Goal: Information Seeking & Learning: Learn about a topic

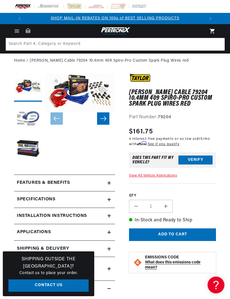
click at [15, 33] on icon "Menu" at bounding box center [17, 31] width 6 height 6
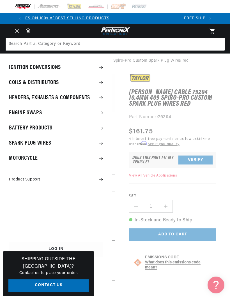
scroll to position [0, 180]
click at [20, 146] on summary "Spark Plug Wires" at bounding box center [56, 143] width 112 height 15
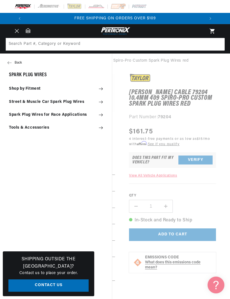
click at [18, 92] on summary "Shop by Fitment" at bounding box center [56, 89] width 112 height 12
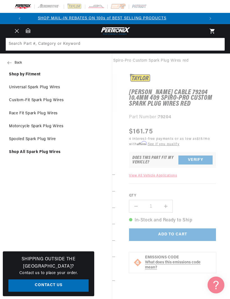
scroll to position [0, 0]
click at [17, 102] on link "Custom-Fit Spark Plug Wires" at bounding box center [56, 100] width 112 height 12
click at [19, 100] on link "Custom-Fit Spark Plug Wires" at bounding box center [56, 100] width 112 height 12
click at [23, 34] on summary "Menu" at bounding box center [17, 31] width 12 height 6
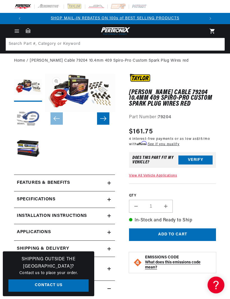
scroll to position [0, 0]
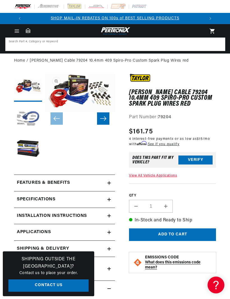
click at [137, 44] on input at bounding box center [115, 44] width 219 height 12
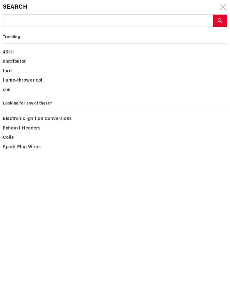
type input "7"
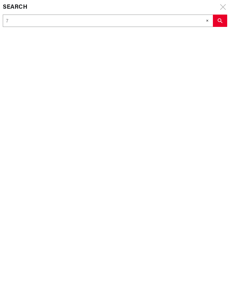
type input "79"
type input "79&"
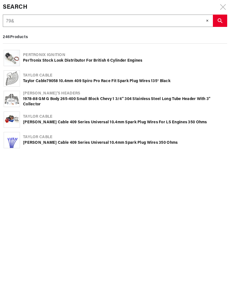
scroll to position [0, 180]
type input "79"
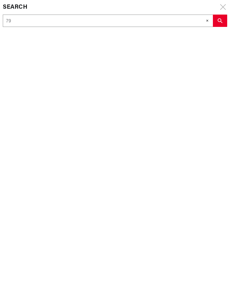
type input "792"
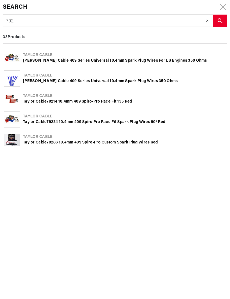
type input "7921"
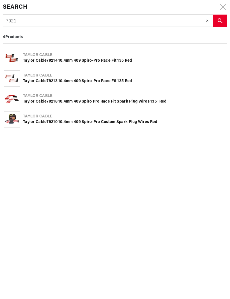
type input "79214"
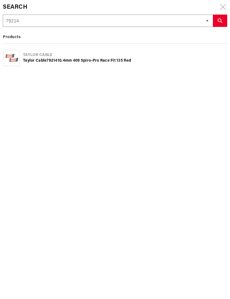
type input "79214"
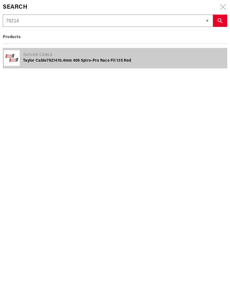
click at [28, 62] on div "Taylor Cable 79214 10.4mm 409 Spiro-Pro race fit 135 red" at bounding box center [125, 61] width 204 height 6
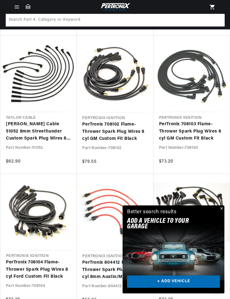
scroll to position [0, 180]
click at [222, 207] on button "Close" at bounding box center [221, 209] width 7 height 7
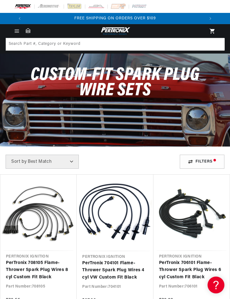
scroll to position [0, 150]
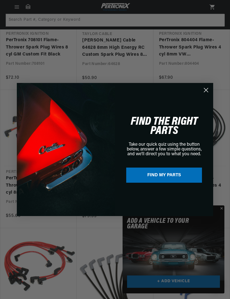
scroll to position [0, 180]
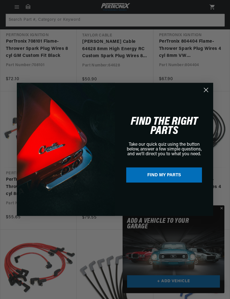
click at [206, 90] on circle "Close dialog" at bounding box center [206, 90] width 9 height 9
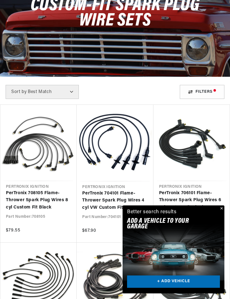
scroll to position [0, 0]
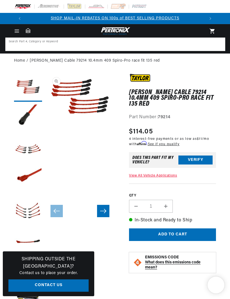
click at [191, 48] on input at bounding box center [115, 44] width 219 height 12
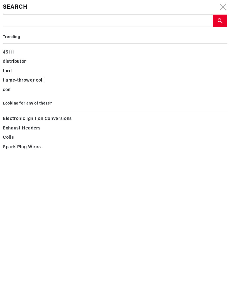
type input "7"
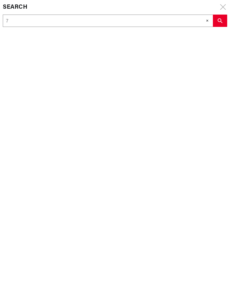
type input "79"
type input "792"
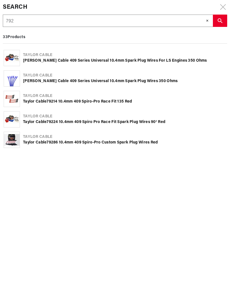
type input "7921"
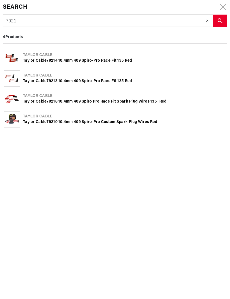
scroll to position [0, 180]
type input "7921"
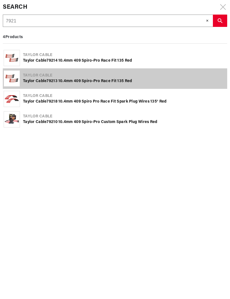
click at [132, 79] on div "Taylor Cable 7921 3 10.4mm 409 Spiro-Pro race fit 135 red" at bounding box center [125, 82] width 204 height 6
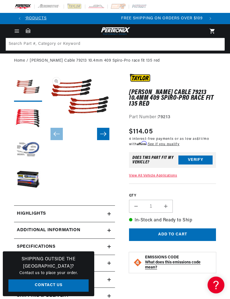
scroll to position [0, 180]
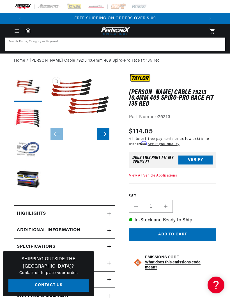
click at [180, 48] on input at bounding box center [115, 44] width 219 height 12
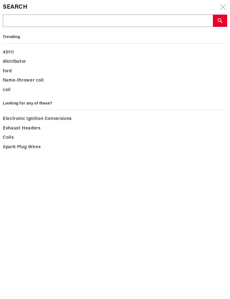
type input "7"
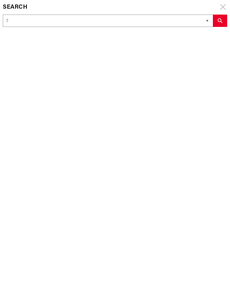
type input "79"
type input "792"
type input "7921"
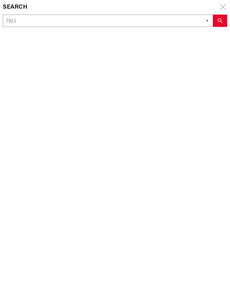
type input "7921"
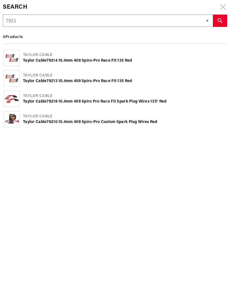
type input "79214"
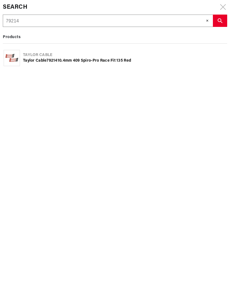
scroll to position [0, 0]
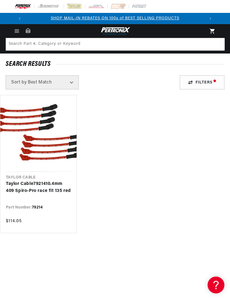
click at [18, 193] on link "[PERSON_NAME] Cable 79214 10.4mm 409 Spiro-Pro race fit 135 red" at bounding box center [38, 188] width 65 height 14
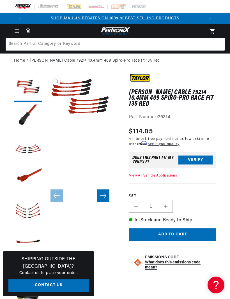
click at [45, 121] on button "Open media 1 in modal" at bounding box center [45, 121] width 0 height 0
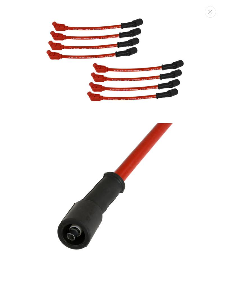
click at [211, 13] on icon "Close" at bounding box center [211, 12] width 4 height 4
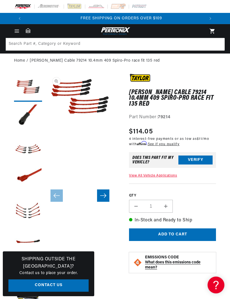
scroll to position [0, 180]
click at [27, 116] on button "Load image 2 in gallery view" at bounding box center [28, 119] width 28 height 28
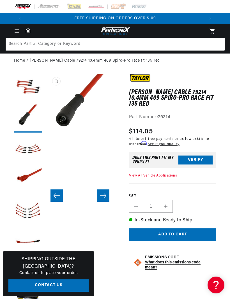
click at [24, 150] on button "Load image 3 in gallery view" at bounding box center [28, 150] width 28 height 28
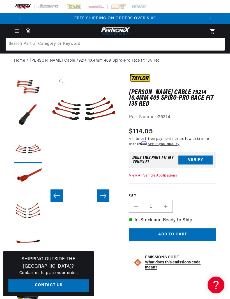
scroll to position [0, 140]
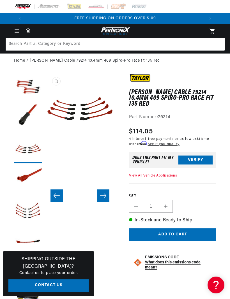
click at [21, 182] on button "Load image 4 in gallery view" at bounding box center [28, 180] width 28 height 28
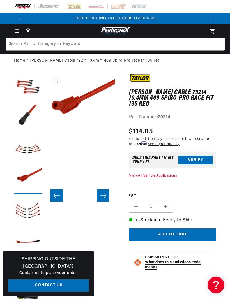
click at [24, 209] on button "Load image 5 in gallery view" at bounding box center [28, 211] width 28 height 28
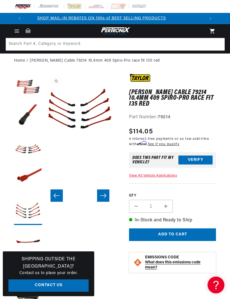
scroll to position [0, 0]
click at [21, 237] on button "Load image 6 in gallery view" at bounding box center [28, 242] width 28 height 28
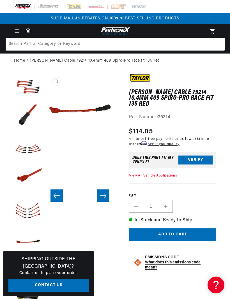
click at [103, 192] on button "Slide right" at bounding box center [103, 196] width 12 height 12
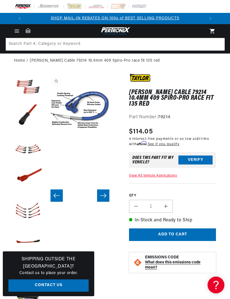
click at [100, 191] on button "Slide right" at bounding box center [103, 196] width 12 height 12
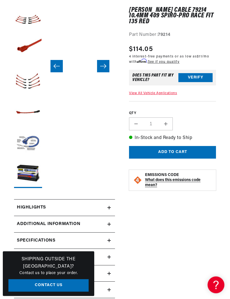
scroll to position [0, 174]
click at [105, 209] on div "Highlights" at bounding box center [60, 208] width 93 height 7
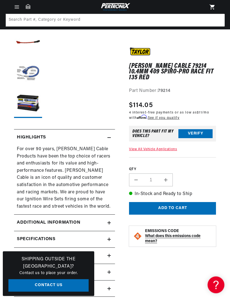
scroll to position [196, 0]
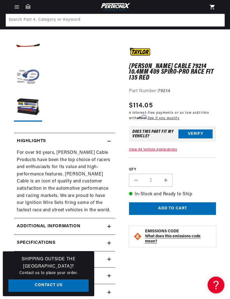
click at [110, 145] on summary "Highlights" at bounding box center [64, 141] width 101 height 16
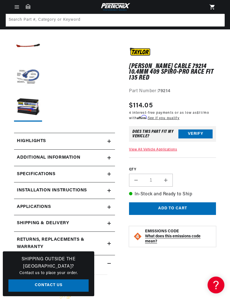
click at [111, 176] on summary "Specifications" at bounding box center [64, 174] width 101 height 16
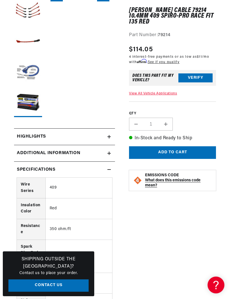
scroll to position [0, 0]
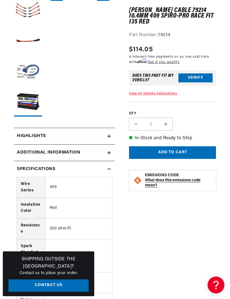
click at [109, 168] on icon at bounding box center [109, 169] width 3 height 3
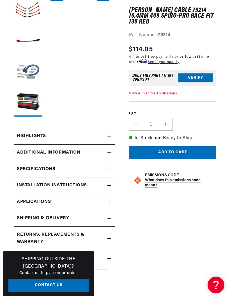
click at [109, 190] on summary "Installation instructions" at bounding box center [64, 186] width 101 height 16
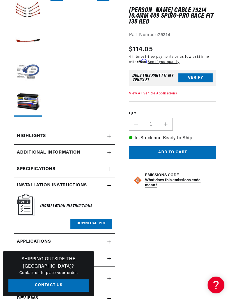
click at [113, 186] on summary "Installation instructions" at bounding box center [64, 186] width 101 height 16
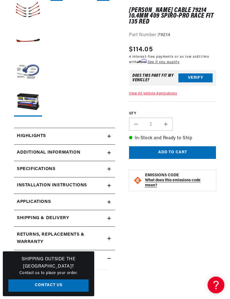
click at [115, 202] on link "Applications" at bounding box center [64, 202] width 101 height 17
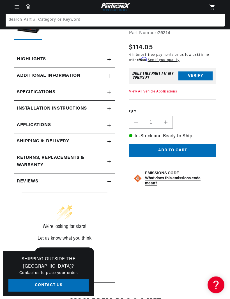
click at [113, 180] on summary "Reviews" at bounding box center [64, 182] width 101 height 16
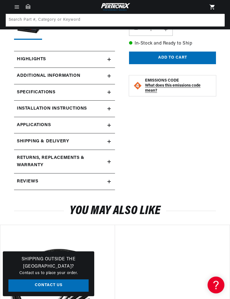
click at [114, 179] on summary "Reviews" at bounding box center [64, 182] width 101 height 16
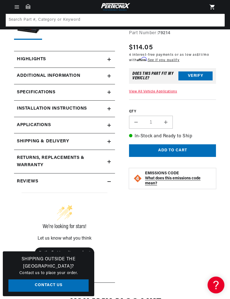
click at [114, 180] on summary "Reviews" at bounding box center [64, 182] width 101 height 16
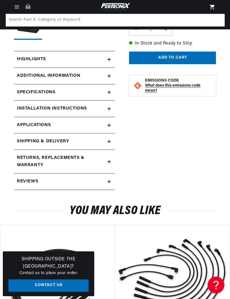
click at [114, 184] on summary "Reviews" at bounding box center [64, 182] width 101 height 16
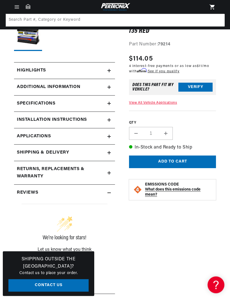
click at [112, 193] on summary "Reviews" at bounding box center [64, 193] width 101 height 16
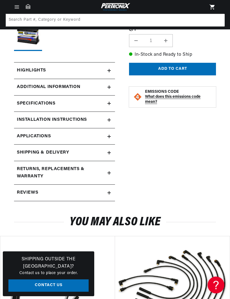
click at [111, 109] on summary "Specifications" at bounding box center [64, 104] width 101 height 16
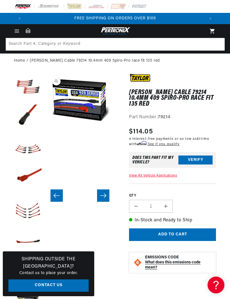
click at [25, 87] on button "Load image 1 in gallery view" at bounding box center [28, 88] width 28 height 28
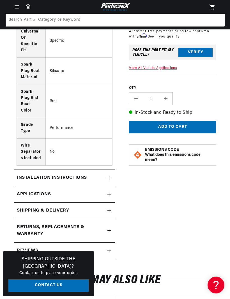
click at [33, 175] on h2 "Installation instructions" at bounding box center [52, 178] width 70 height 7
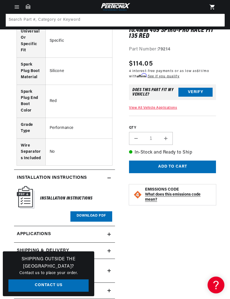
click at [28, 175] on h2 "Installation instructions" at bounding box center [52, 178] width 70 height 7
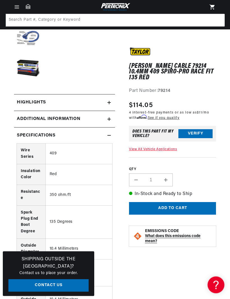
click at [29, 139] on summary "Specifications" at bounding box center [64, 136] width 101 height 16
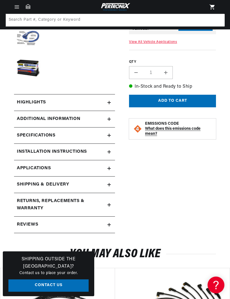
click at [28, 102] on h2 "Highlights" at bounding box center [31, 102] width 29 height 7
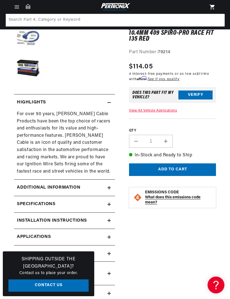
click at [31, 103] on h2 "Highlights" at bounding box center [31, 102] width 29 height 7
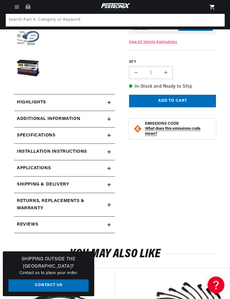
click at [30, 124] on summary "Additional Information" at bounding box center [64, 119] width 101 height 16
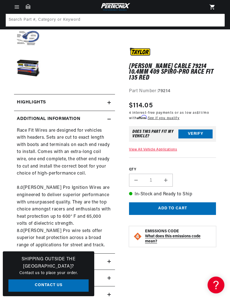
click at [25, 122] on summary "Additional Information" at bounding box center [64, 119] width 101 height 16
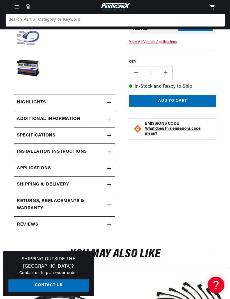
click at [25, 123] on summary "Additional Information" at bounding box center [64, 119] width 101 height 16
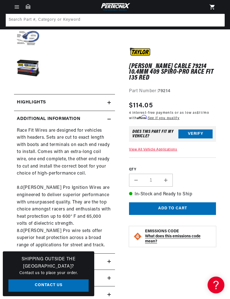
scroll to position [0, 180]
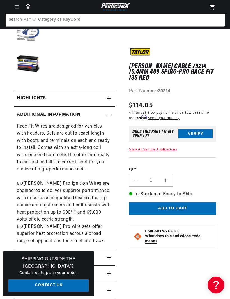
click at [22, 120] on summary "Additional Information" at bounding box center [64, 115] width 101 height 16
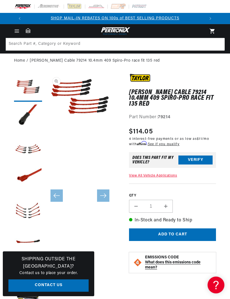
scroll to position [0, 0]
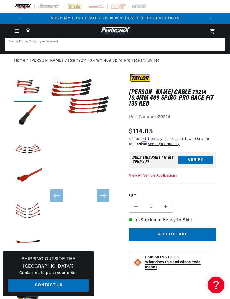
click at [147, 45] on input at bounding box center [115, 44] width 219 height 12
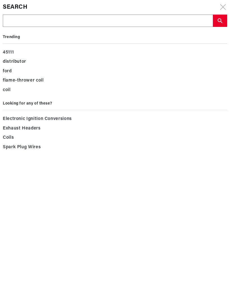
type input "7"
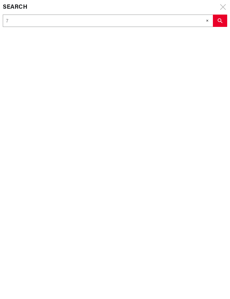
type input "79"
type input "792"
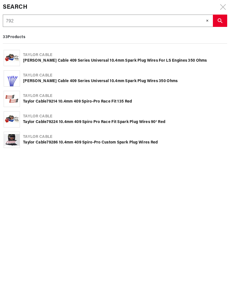
type input "7920"
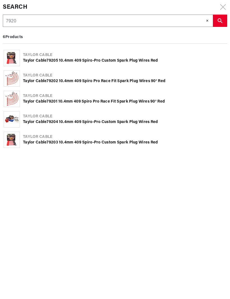
scroll to position [0, 180]
type input "79203"
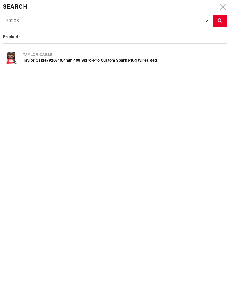
type input "79203"
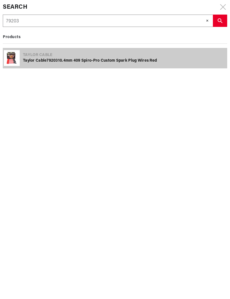
click at [161, 63] on div "Taylor Cable 79203 10.4mm 409 Spiro-Pro Custom Spark Plug Wires red" at bounding box center [125, 61] width 204 height 6
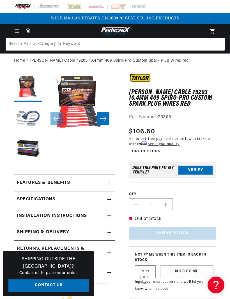
click at [108, 119] on button "Slide right" at bounding box center [103, 119] width 12 height 12
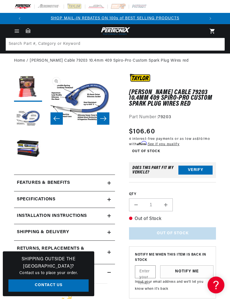
click at [107, 120] on button "Slide right" at bounding box center [103, 119] width 12 height 12
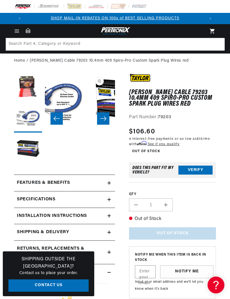
scroll to position [0, 140]
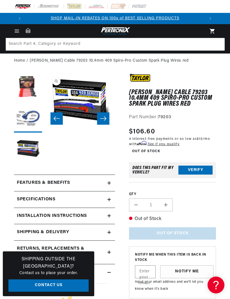
click at [108, 121] on button "Slide right" at bounding box center [103, 119] width 12 height 12
click at [106, 118] on icon "Slide right" at bounding box center [103, 119] width 7 height 6
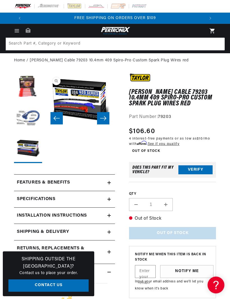
scroll to position [0, 0]
